Goal: Find contact information: Find contact information

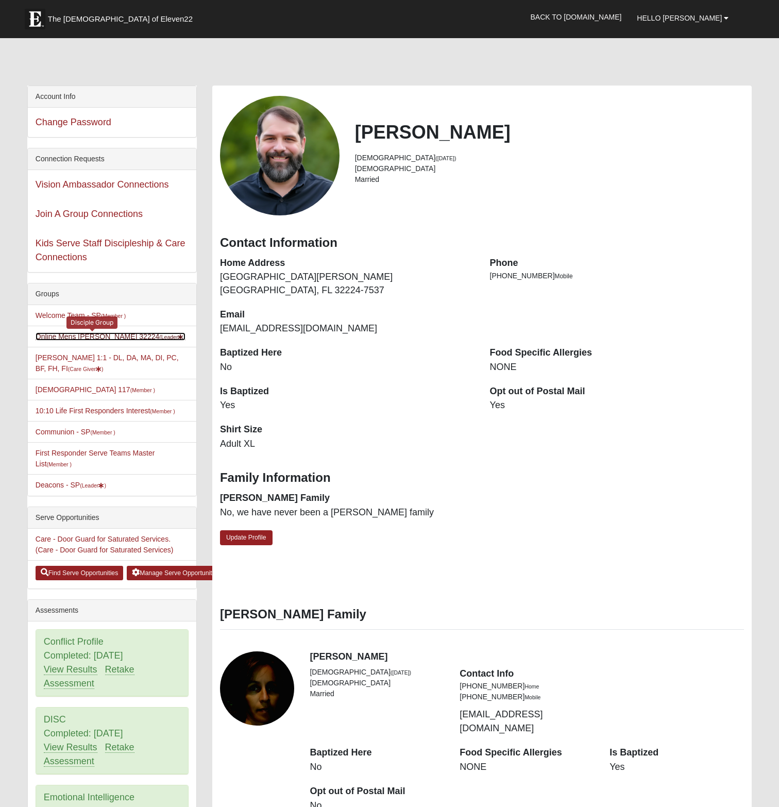
click at [65, 334] on link "Online Mens Davis 32224 (Leader )" at bounding box center [111, 336] width 150 height 8
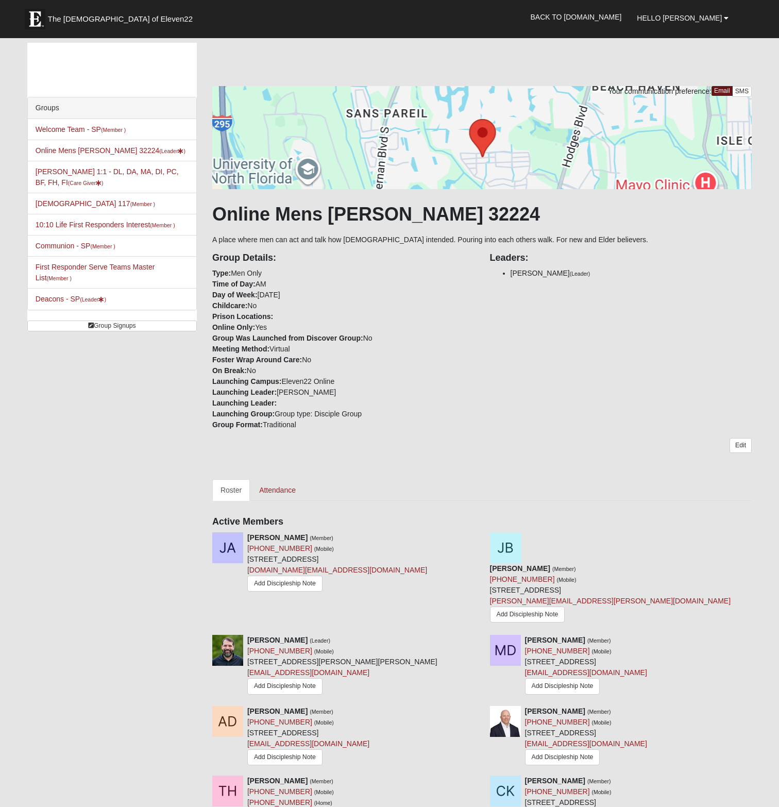
scroll to position [309, 0]
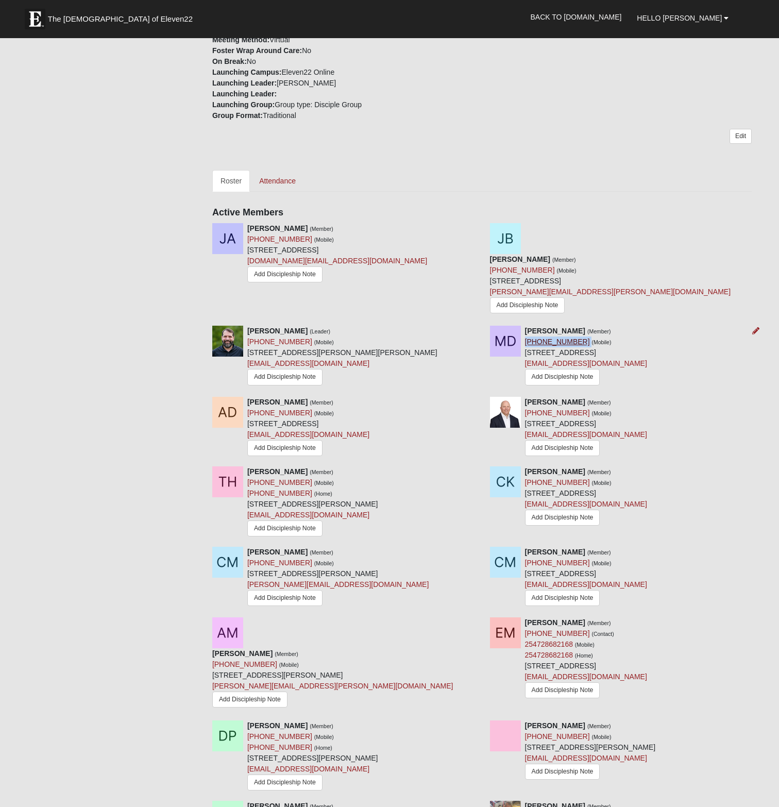
drag, startPoint x: 575, startPoint y: 308, endPoint x: 525, endPoint y: 307, distance: 50.0
click at [525, 326] on div "[PERSON_NAME] (Member) [PHONE_NUMBER] (Mobile) [STREET_ADDRESS] [EMAIL_ADDRESS]…" at bounding box center [586, 357] width 122 height 62
copy div "[PHONE_NUMBER]"
drag, startPoint x: 298, startPoint y: 376, endPoint x: 247, endPoint y: 379, distance: 51.1
click at [247, 397] on div "[PERSON_NAME] (Member) [PHONE_NUMBER] (Mobile) [STREET_ADDRESS] [EMAIL_ADDRESS]…" at bounding box center [308, 428] width 122 height 62
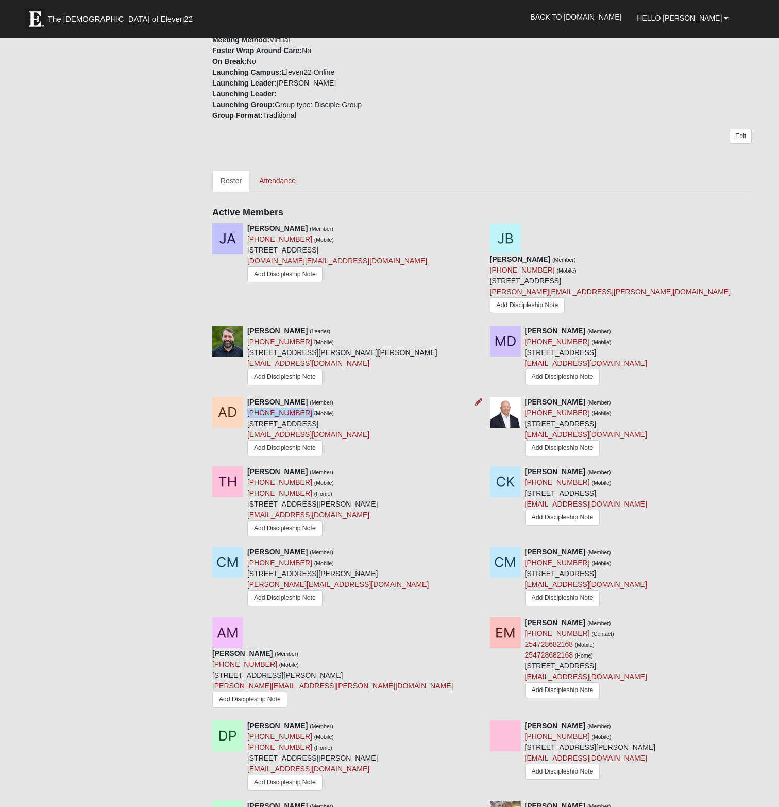
copy div "[PHONE_NUMBER]"
drag, startPoint x: 575, startPoint y: 377, endPoint x: 525, endPoint y: 381, distance: 50.6
click at [525, 397] on div "[PERSON_NAME] (Member) [PHONE_NUMBER] (Mobile) [STREET_ADDRESS] [EMAIL_ADDRESS]…" at bounding box center [586, 428] width 122 height 62
copy link "[PHONE_NUMBER]"
drag, startPoint x: 294, startPoint y: 448, endPoint x: 368, endPoint y: 396, distance: 90.3
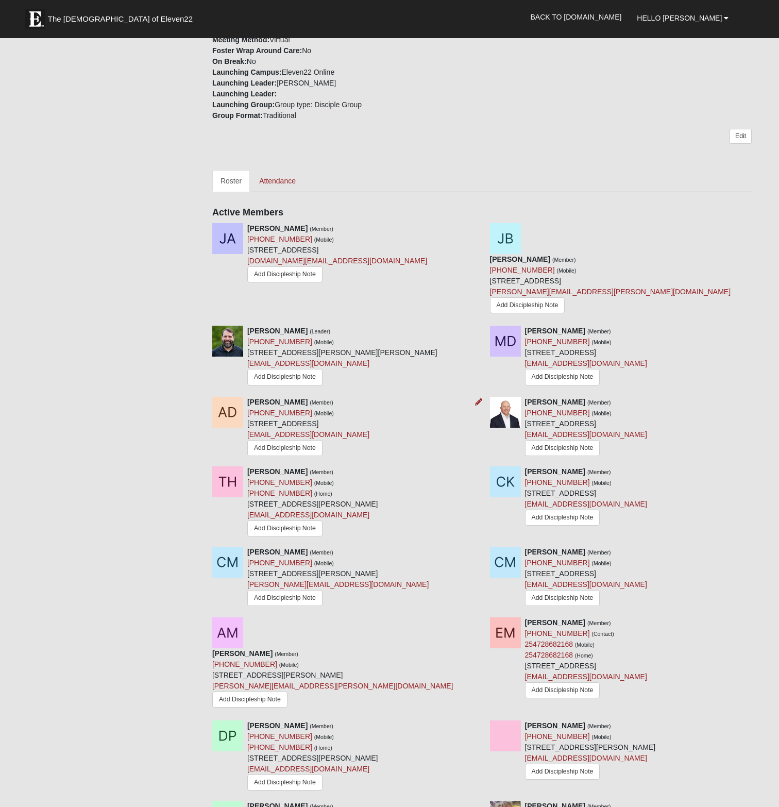
click at [368, 397] on div "[PERSON_NAME] (Member) [PHONE_NUMBER] (Mobile) [STREET_ADDRESS] [EMAIL_ADDRESS]…" at bounding box center [308, 428] width 122 height 62
drag, startPoint x: 299, startPoint y: 448, endPoint x: 251, endPoint y: 450, distance: 47.5
click at [250, 466] on div "[PERSON_NAME] (Member) [PHONE_NUMBER] (Mobile) [PHONE_NUMBER] (Home) [STREET_AD…" at bounding box center [312, 502] width 131 height 73
copy div "419) 303-1090"
drag, startPoint x: 575, startPoint y: 450, endPoint x: 525, endPoint y: 449, distance: 49.5
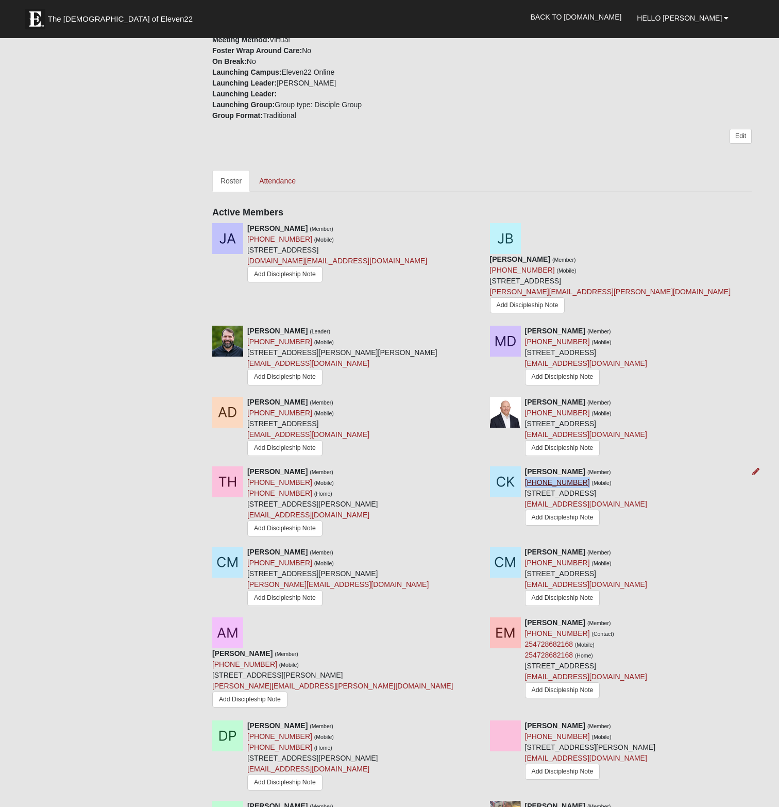
click at [525, 466] on div "[PERSON_NAME] (Member) [PHONE_NUMBER] (Mobile) [STREET_ADDRESS] [EMAIL_ADDRESS]…" at bounding box center [586, 497] width 122 height 62
copy link "[PHONE_NUMBER]"
click at [148, 450] on div "Groups Welcome Team - SP (Member ) Online Mens [PERSON_NAME] 32224 (Leader ) [P…" at bounding box center [390, 393] width 740 height 1319
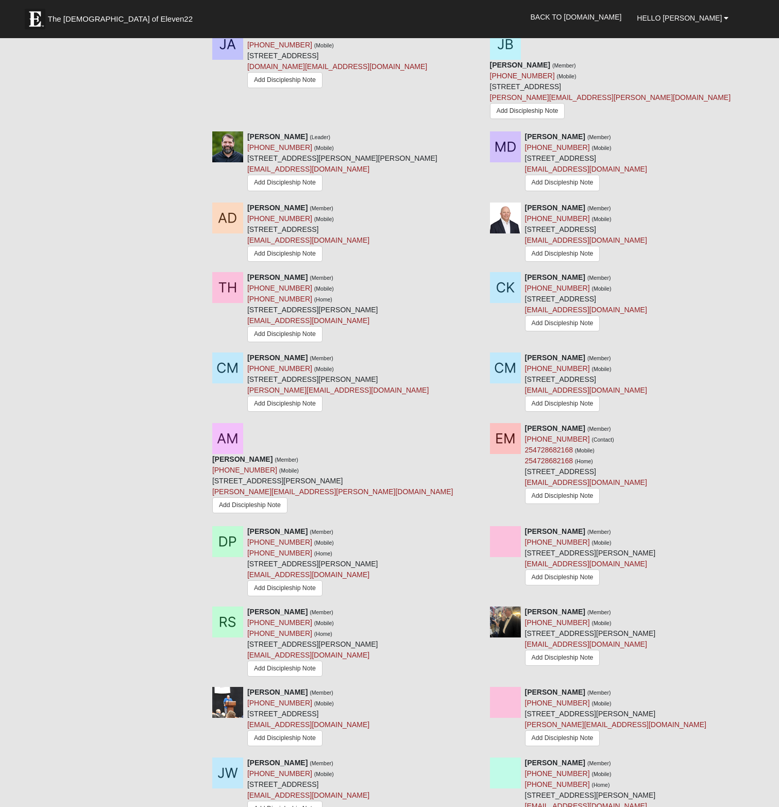
scroll to position [618, 0]
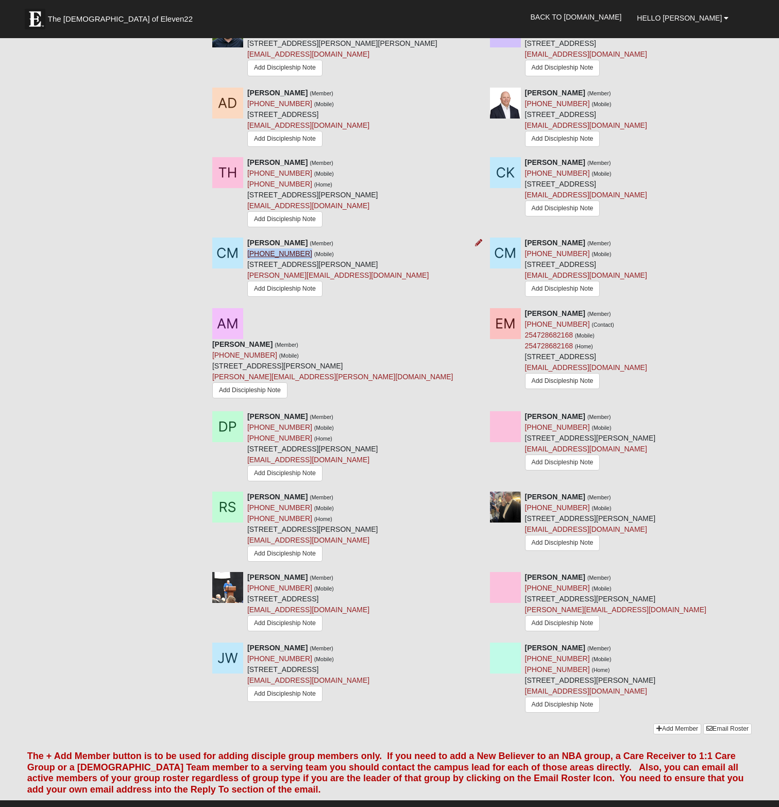
drag, startPoint x: 297, startPoint y: 220, endPoint x: 247, endPoint y: 223, distance: 49.6
click at [247, 238] on div "[PERSON_NAME] (Member) [PHONE_NUMBER] (Mobile) [STREET_ADDRESS][PERSON_NAME] [P…" at bounding box center [337, 269] width 181 height 63
copy link "[PHONE_NUMBER]"
drag, startPoint x: 575, startPoint y: 219, endPoint x: 526, endPoint y: 224, distance: 49.7
click at [526, 238] on div "[PERSON_NAME] (Member) [PHONE_NUMBER] (Mobile) [STREET_ADDRESS] [EMAIL_ADDRESS]…" at bounding box center [586, 269] width 122 height 62
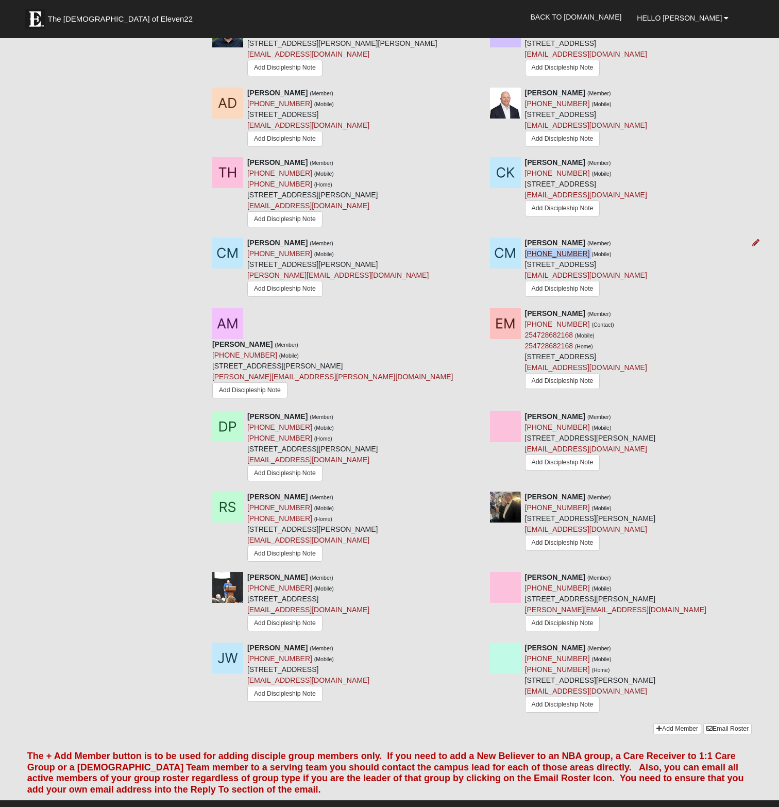
copy div "[PHONE_NUMBER]"
drag, startPoint x: 297, startPoint y: 289, endPoint x: 247, endPoint y: 293, distance: 49.6
click at [247, 339] on div "[PERSON_NAME] (Member) [PHONE_NUMBER] (Mobile) [STREET_ADDRESS][PERSON_NAME] [P…" at bounding box center [332, 371] width 241 height 64
copy link "[PHONE_NUMBER]"
drag, startPoint x: 576, startPoint y: 290, endPoint x: 526, endPoint y: 293, distance: 50.1
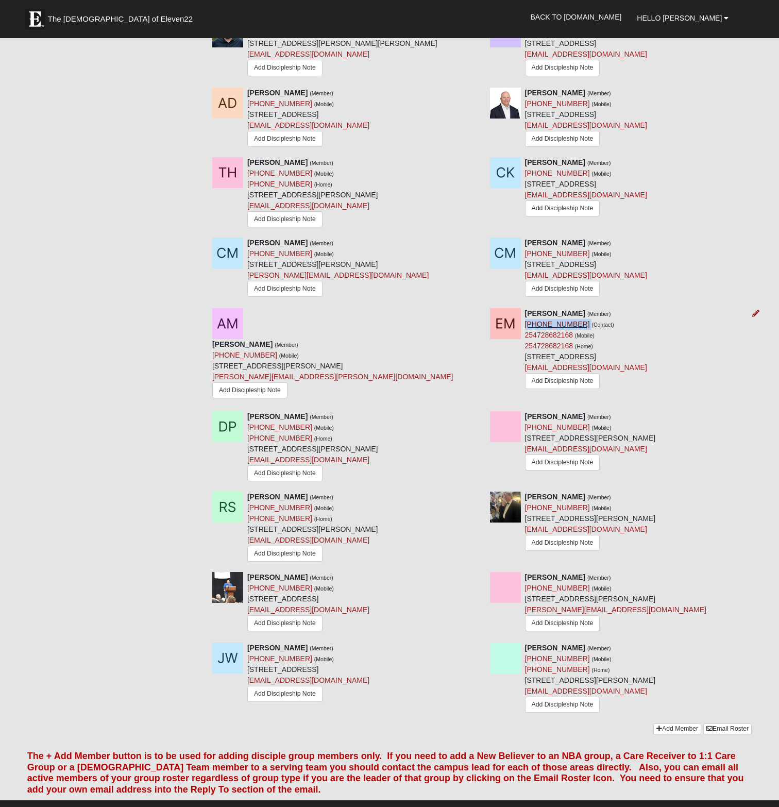
click at [526, 308] on div "[PERSON_NAME] (Member) [PHONE_NUMBER] (Contact) [PHONE_NUMBER] (Mobile) 2547286…" at bounding box center [586, 349] width 122 height 83
copy div "[PHONE_NUMBER]"
drag, startPoint x: 297, startPoint y: 380, endPoint x: 247, endPoint y: 382, distance: 50.0
click at [247, 411] on div "[PERSON_NAME] (Member) [PHONE_NUMBER] (Mobile) [PHONE_NUMBER] (Home) [STREET_AD…" at bounding box center [312, 447] width 131 height 73
copy div "[PHONE_NUMBER]"
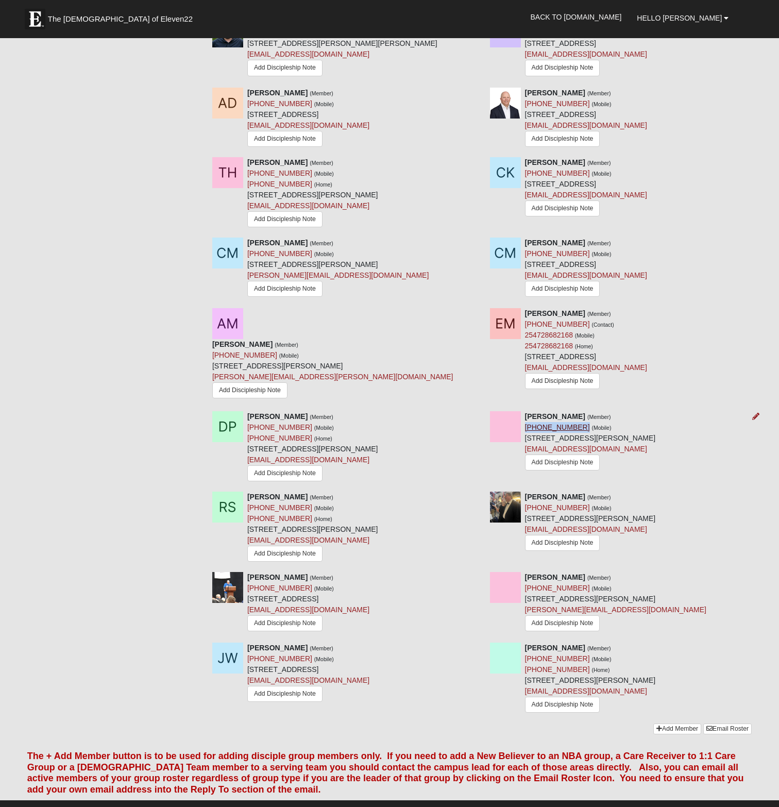
drag, startPoint x: 575, startPoint y: 379, endPoint x: 526, endPoint y: 379, distance: 49.0
click at [526, 411] on div "[PERSON_NAME] (Member) [PHONE_NUMBER] (Mobile) [STREET_ADDRESS][PERSON_NAME] [E…" at bounding box center [590, 442] width 131 height 62
drag, startPoint x: 298, startPoint y: 460, endPoint x: 247, endPoint y: 457, distance: 51.6
click at [247, 492] on div "[PERSON_NAME] (Member) [PHONE_NUMBER] (Mobile) [PHONE_NUMBER] (Home) [STREET_AD…" at bounding box center [312, 528] width 131 height 73
drag, startPoint x: 575, startPoint y: 461, endPoint x: 526, endPoint y: 463, distance: 49.5
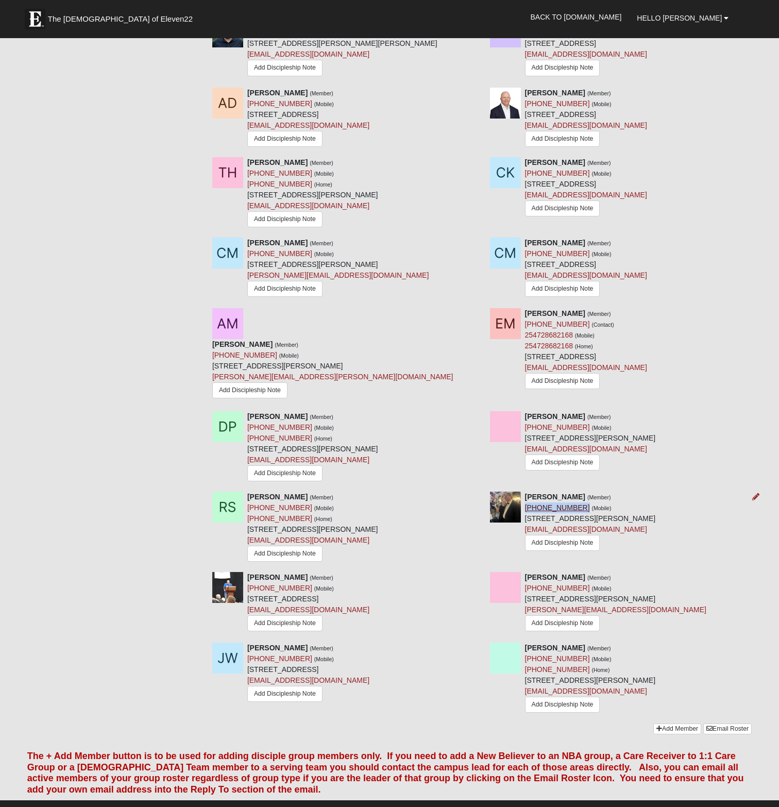
click at [526, 492] on div "[PERSON_NAME] (Member) [PHONE_NUMBER] (Mobile) [STREET_ADDRESS][PERSON_NAME] [E…" at bounding box center [590, 523] width 131 height 62
drag, startPoint x: 297, startPoint y: 542, endPoint x: 247, endPoint y: 543, distance: 49.5
click at [247, 572] on div "[PERSON_NAME] (Member) [PHONE_NUMBER] (Mobile) [STREET_ADDRESS] [EMAIL_ADDRESS]…" at bounding box center [308, 603] width 122 height 62
drag, startPoint x: 574, startPoint y: 540, endPoint x: 526, endPoint y: 543, distance: 48.5
click at [526, 572] on div "[PERSON_NAME] (Member) [PHONE_NUMBER] (Mobile) [STREET_ADDRESS][PERSON_NAME] [P…" at bounding box center [615, 603] width 181 height 63
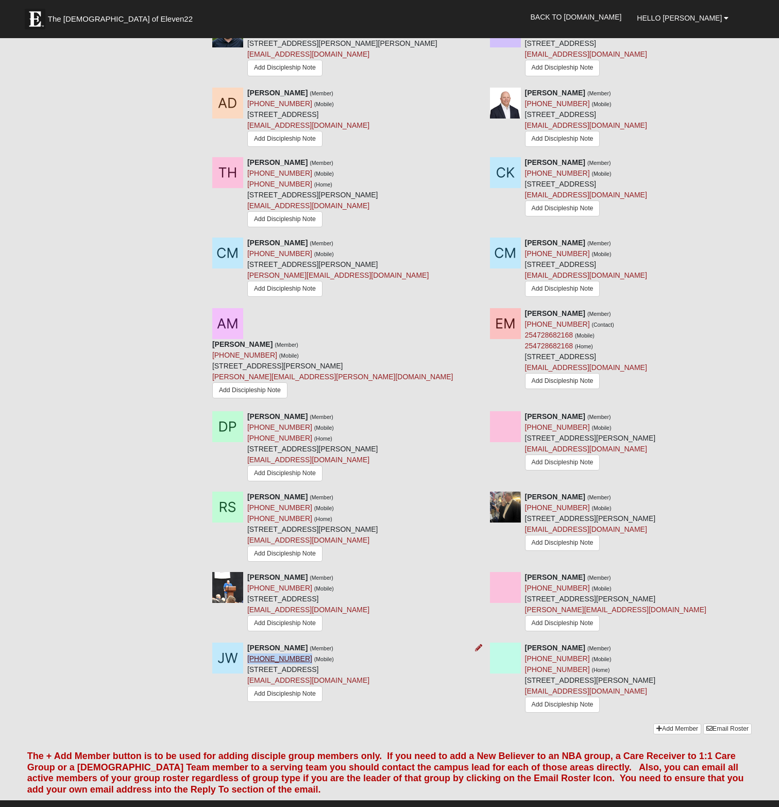
drag, startPoint x: 297, startPoint y: 613, endPoint x: 247, endPoint y: 612, distance: 49.5
click at [247, 643] on div "[PERSON_NAME] (Member) [PHONE_NUMBER] (Mobile) [STREET_ADDRESS] [EMAIL_ADDRESS]…" at bounding box center [308, 674] width 122 height 62
drag, startPoint x: 575, startPoint y: 611, endPoint x: 526, endPoint y: 611, distance: 49.5
click at [526, 643] on div "[PERSON_NAME] (Member) [PHONE_NUMBER] (Mobile) [PHONE_NUMBER] (Home) [STREET_AD…" at bounding box center [590, 679] width 131 height 73
click at [74, 285] on div "Groups Welcome Team - SP (Member ) Online Mens [PERSON_NAME] 32224 (Leader ) [P…" at bounding box center [390, 83] width 740 height 1319
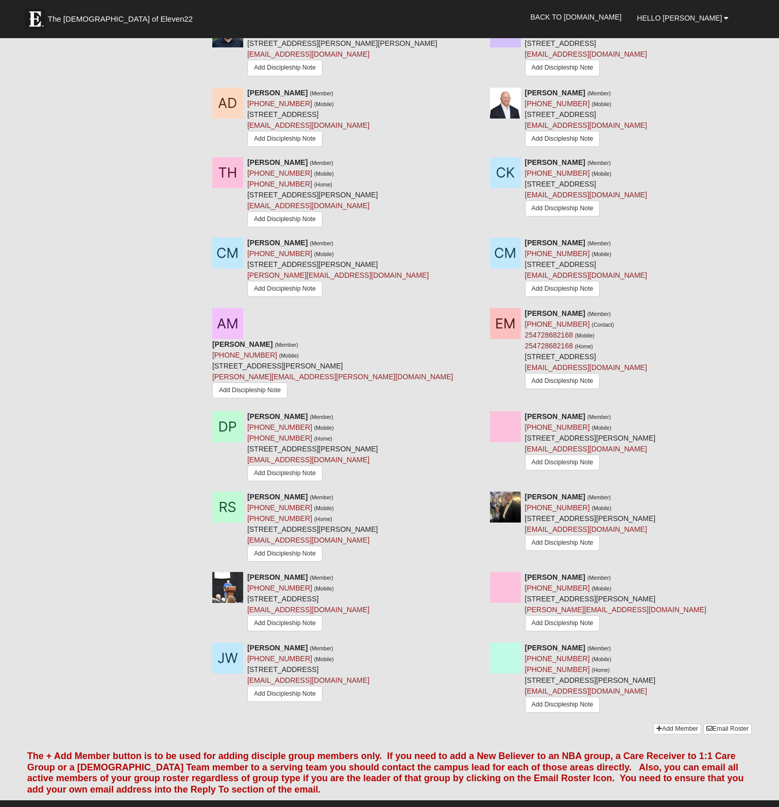
click at [109, 408] on div "Groups Welcome Team - SP (Member ) Online Mens [PERSON_NAME] 32224 (Leader ) [P…" at bounding box center [390, 83] width 740 height 1319
